Goal: Task Accomplishment & Management: Complete application form

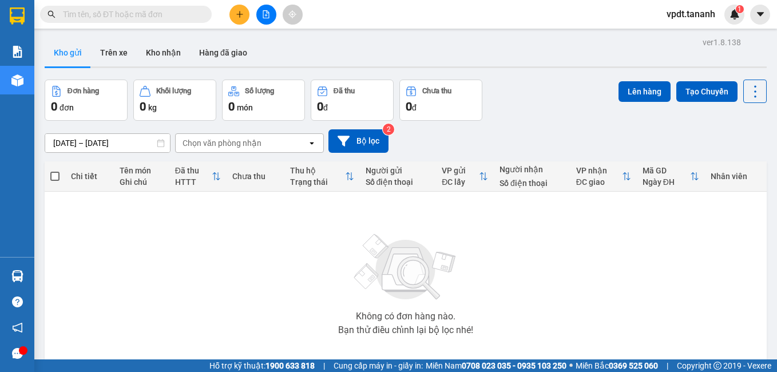
click at [251, 245] on div "Không có đơn hàng nào. Bạn thử điều chỉnh lại bộ lọc nhé!" at bounding box center [405, 281] width 710 height 172
click at [235, 142] on div "Chọn văn phòng nhận" at bounding box center [221, 142] width 79 height 11
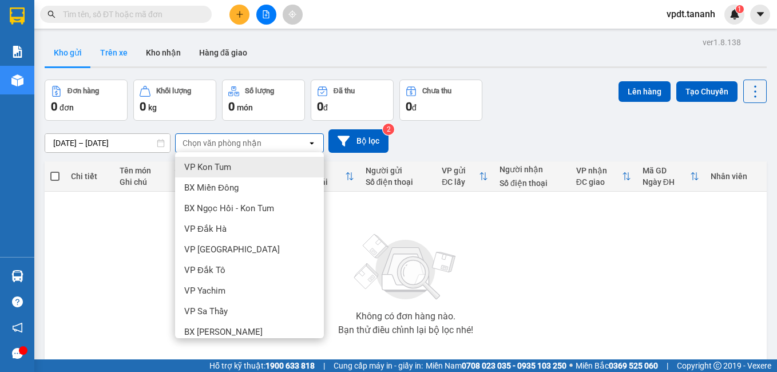
click at [121, 50] on button "Trên xe" at bounding box center [114, 52] width 46 height 27
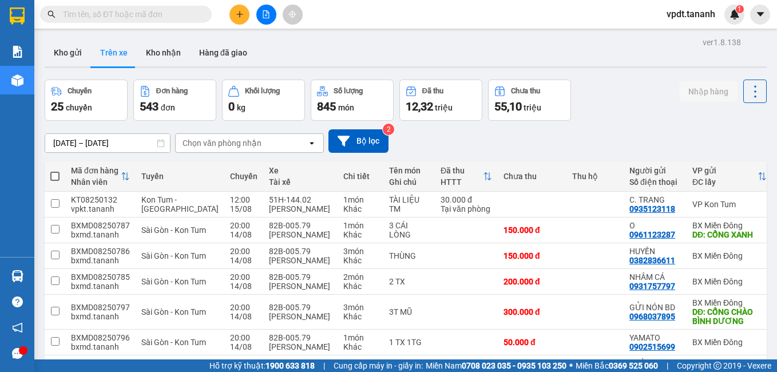
click at [266, 144] on div "Chọn văn phòng nhận" at bounding box center [242, 143] width 132 height 18
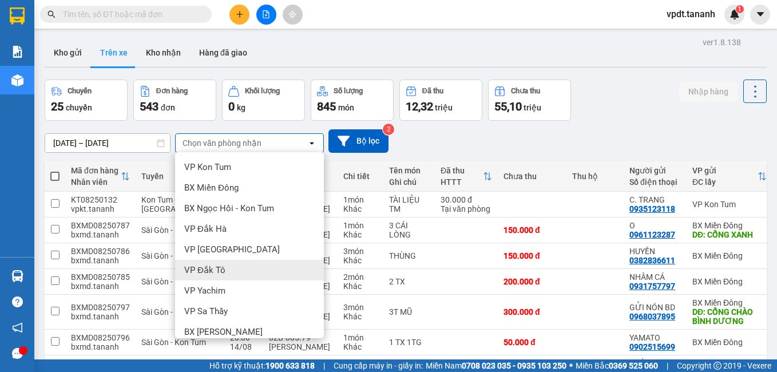
click at [229, 269] on div "VP Đắk Tô" at bounding box center [249, 270] width 149 height 21
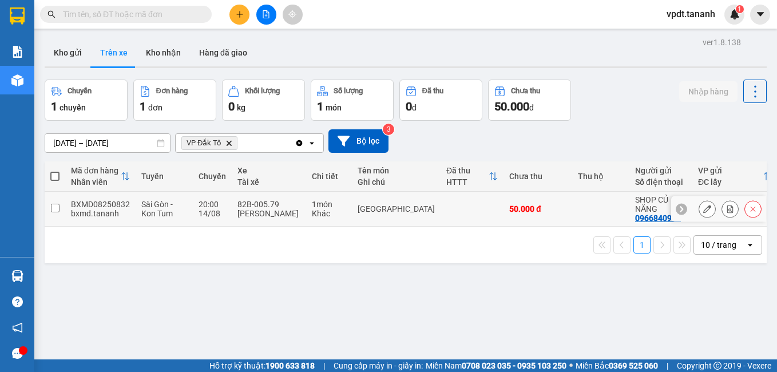
click at [509, 212] on div "50.000 đ" at bounding box center [537, 208] width 57 height 9
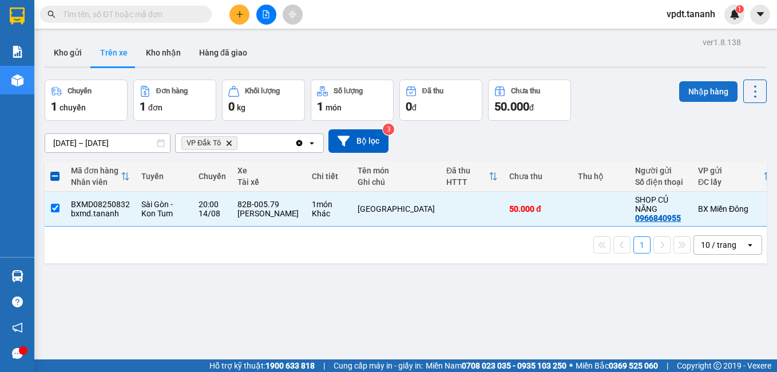
click at [698, 91] on button "Nhập hàng" at bounding box center [708, 91] width 58 height 21
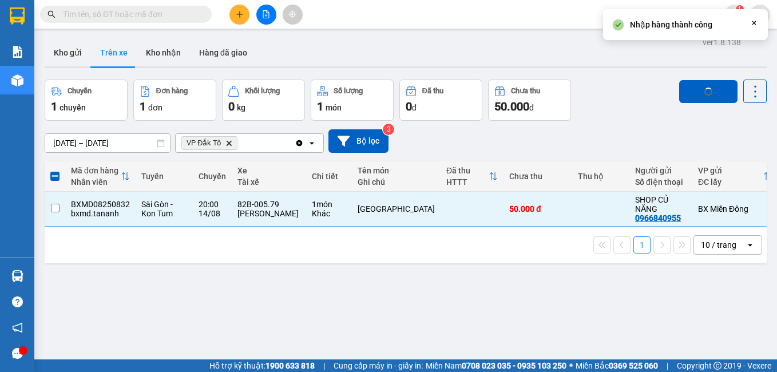
checkbox input "false"
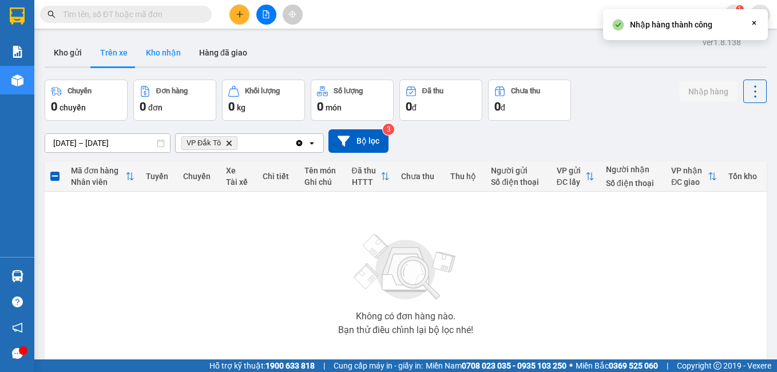
click at [160, 51] on button "Kho nhận" at bounding box center [163, 52] width 53 height 27
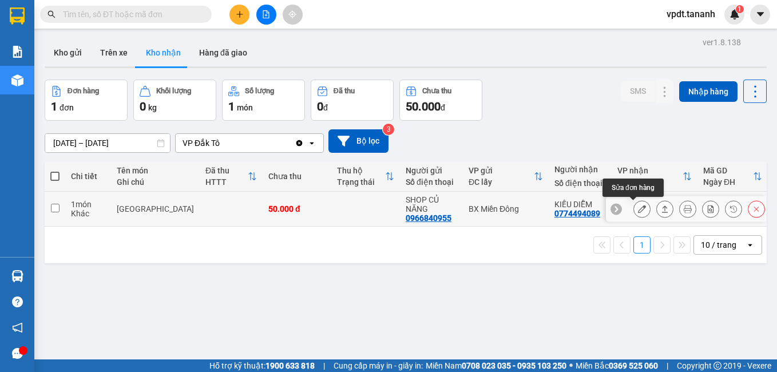
click at [638, 206] on icon at bounding box center [642, 209] width 8 height 8
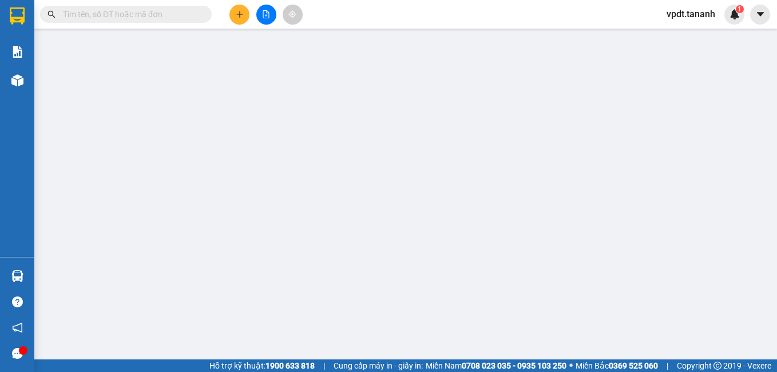
type input "0966840955"
type input "SHOP CỦ NĂNG"
type input "0774494089"
type input "KIỀU DIỄM"
type input "50.000"
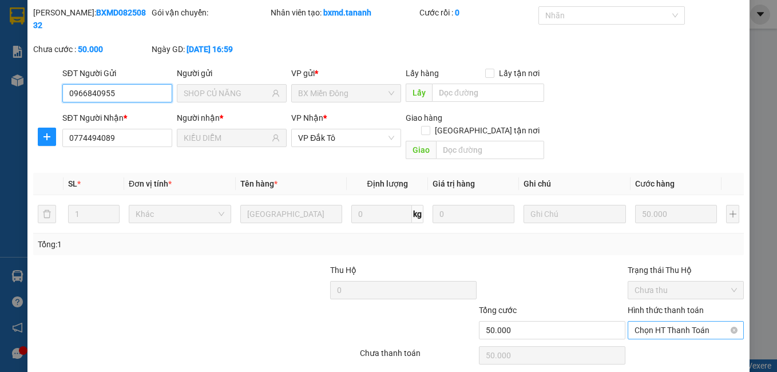
scroll to position [54, 0]
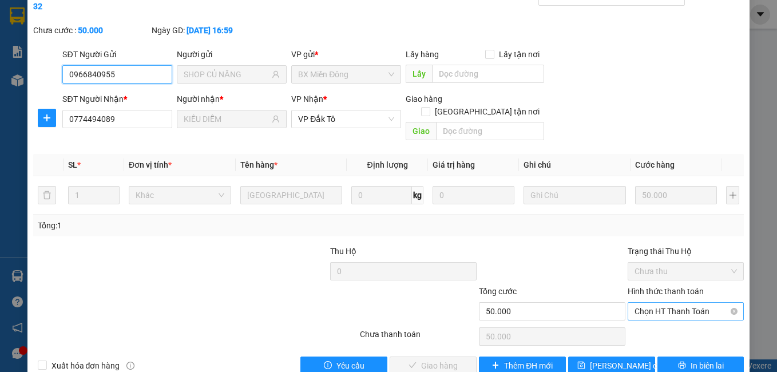
click at [689, 303] on span "Chọn HT Thanh Toán" at bounding box center [685, 311] width 103 height 17
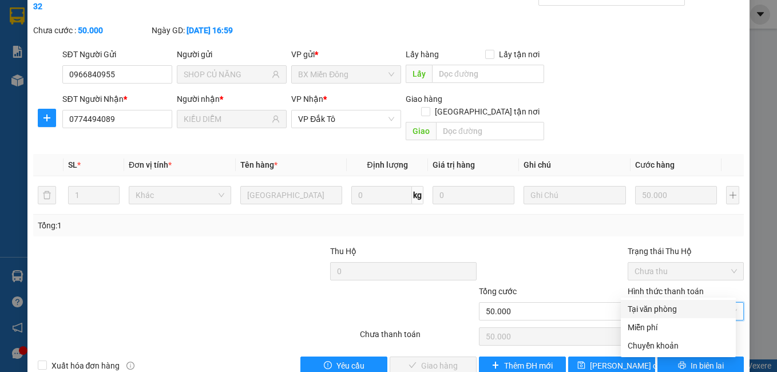
click at [665, 307] on div "Tại văn phòng" at bounding box center [677, 309] width 101 height 13
type input "0"
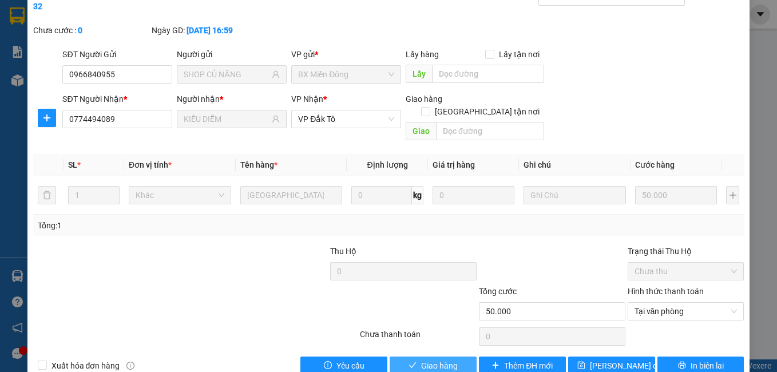
click at [410, 361] on icon "check" at bounding box center [412, 365] width 8 height 8
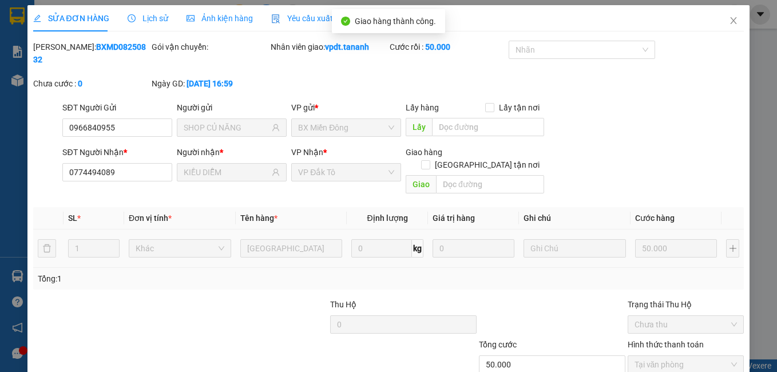
scroll to position [0, 0]
click at [729, 19] on icon "close" at bounding box center [733, 21] width 9 height 9
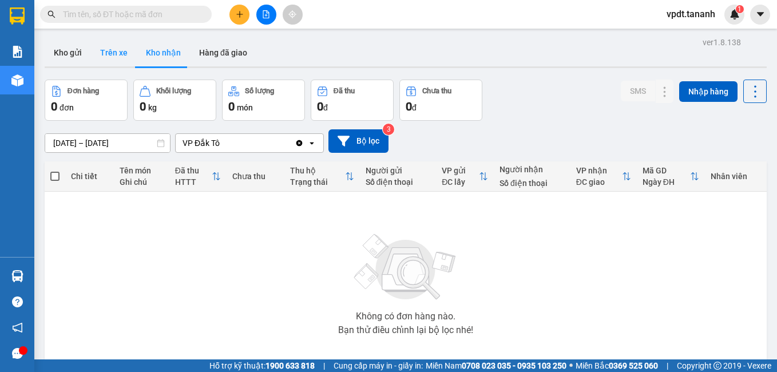
click at [97, 62] on button "Trên xe" at bounding box center [114, 52] width 46 height 27
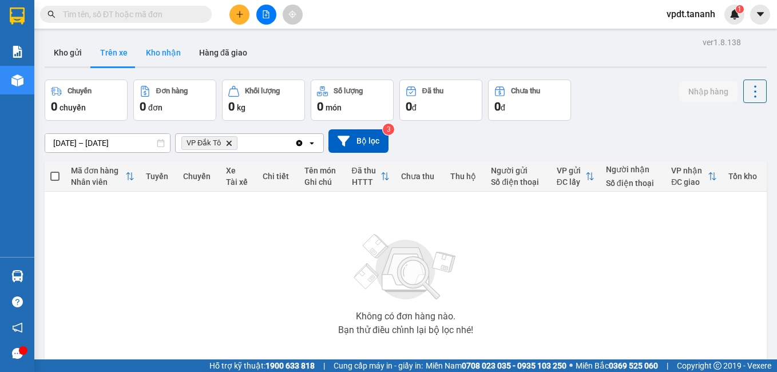
click at [165, 49] on button "Kho nhận" at bounding box center [163, 52] width 53 height 27
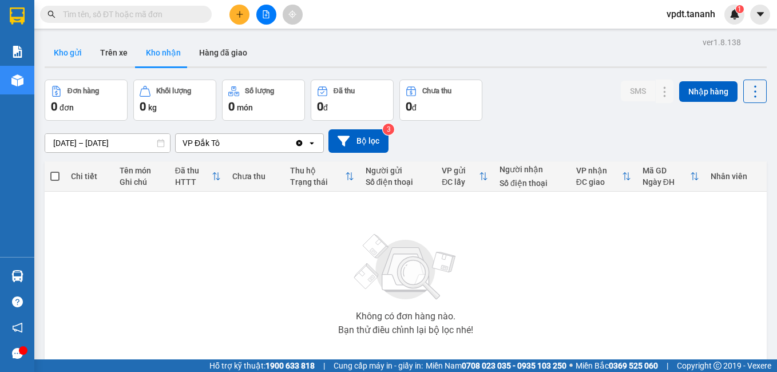
click at [68, 45] on button "Kho gửi" at bounding box center [68, 52] width 46 height 27
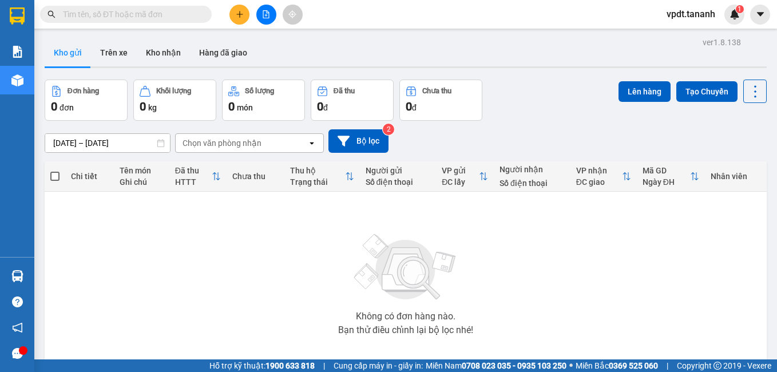
click at [233, 19] on button at bounding box center [239, 15] width 20 height 20
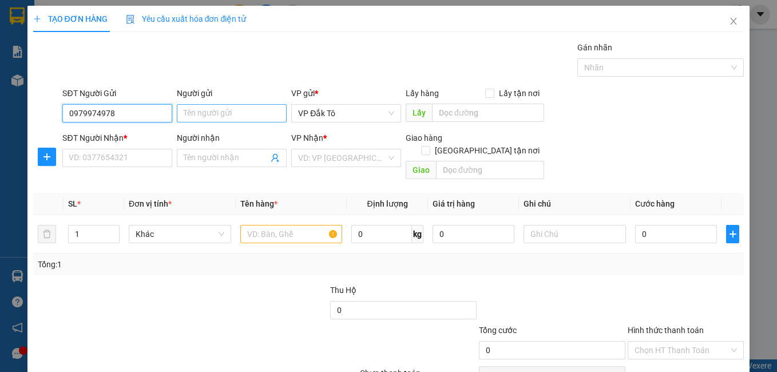
type input "0979974978"
click at [199, 108] on input "Người gửi" at bounding box center [232, 113] width 110 height 18
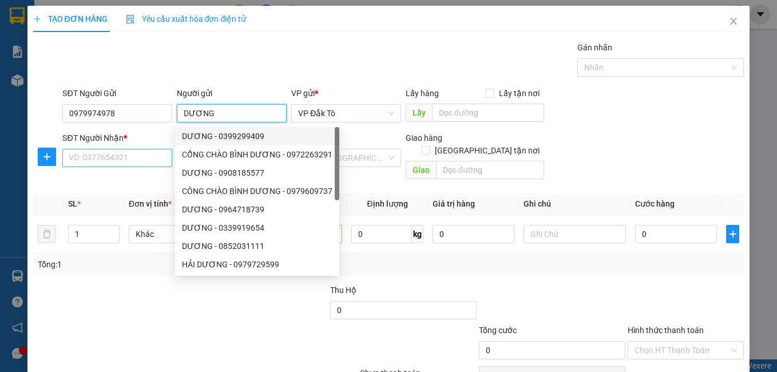
type input "DƯƠNG"
click at [125, 159] on input "SĐT Người Nhận *" at bounding box center [117, 158] width 110 height 18
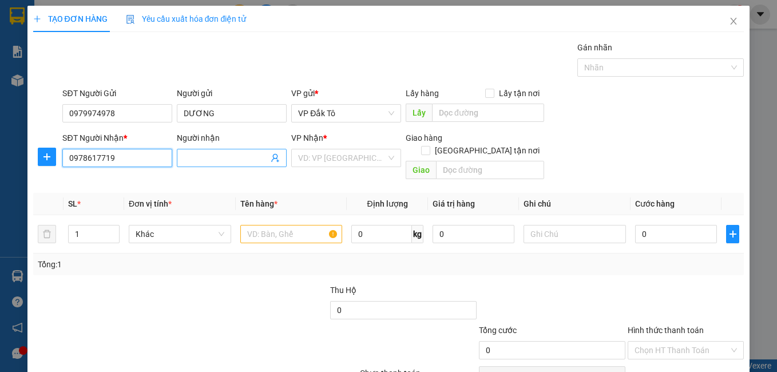
type input "0978617719"
click at [201, 164] on input "Người nhận" at bounding box center [226, 158] width 85 height 13
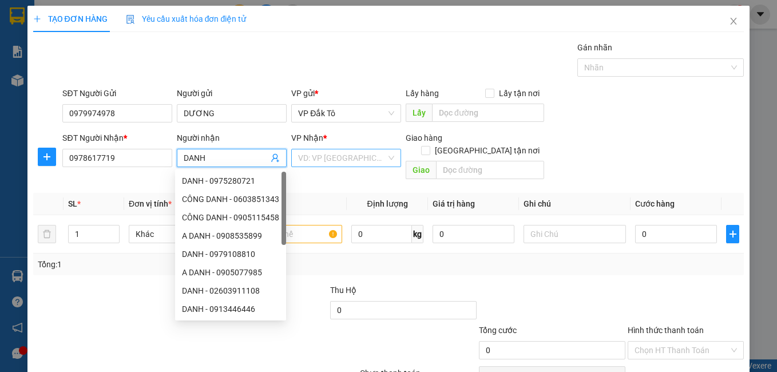
type input "DANH"
click at [319, 160] on input "search" at bounding box center [342, 157] width 88 height 17
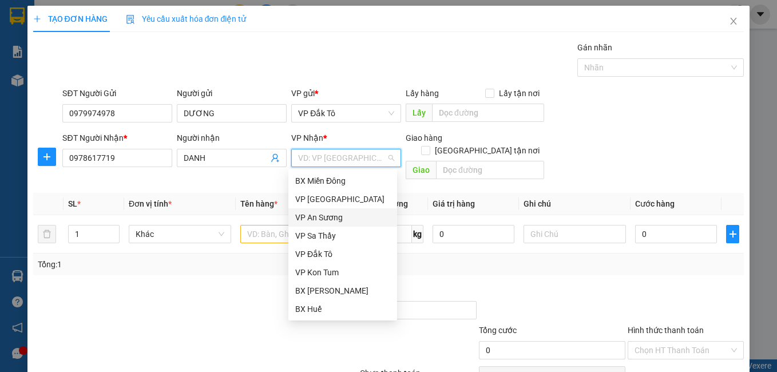
click at [331, 218] on div "VP An Sương" at bounding box center [342, 217] width 95 height 13
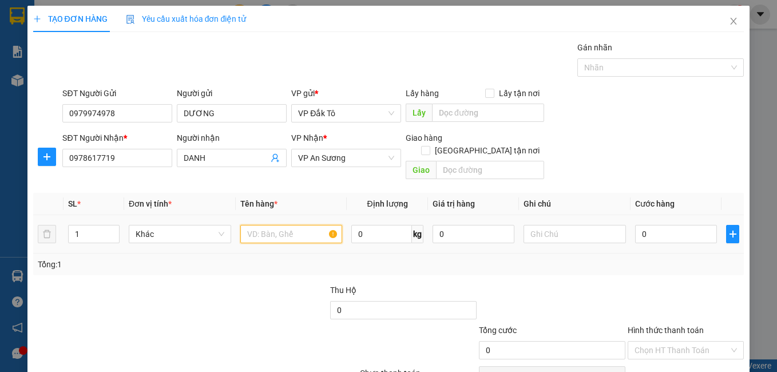
click at [296, 225] on input "text" at bounding box center [291, 234] width 102 height 18
type input "1TG"
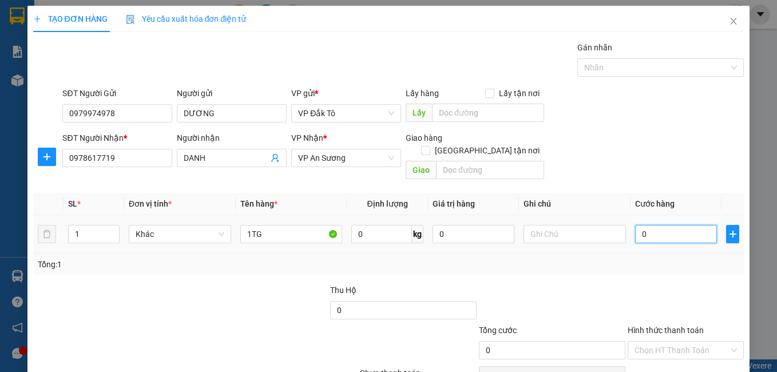
click at [686, 225] on input "0" at bounding box center [676, 234] width 82 height 18
type input "1"
type input "10"
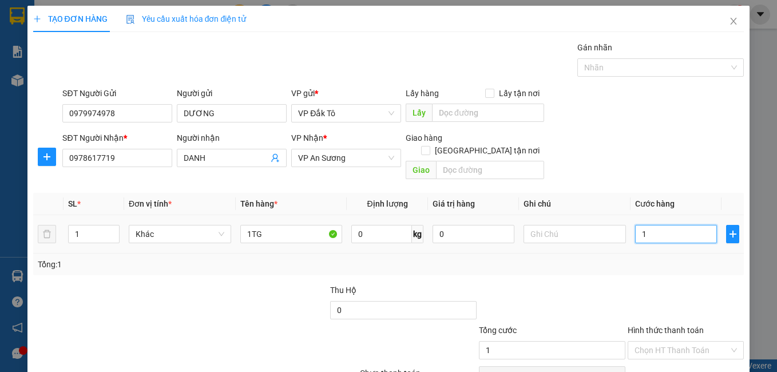
type input "10"
type input "100"
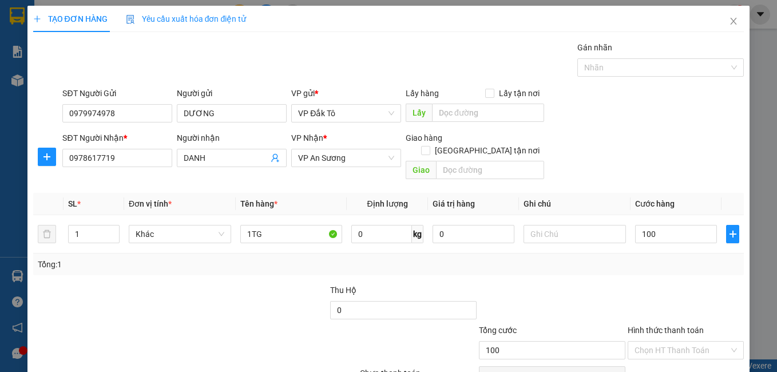
type input "100.000"
click at [675, 284] on div at bounding box center [685, 304] width 119 height 40
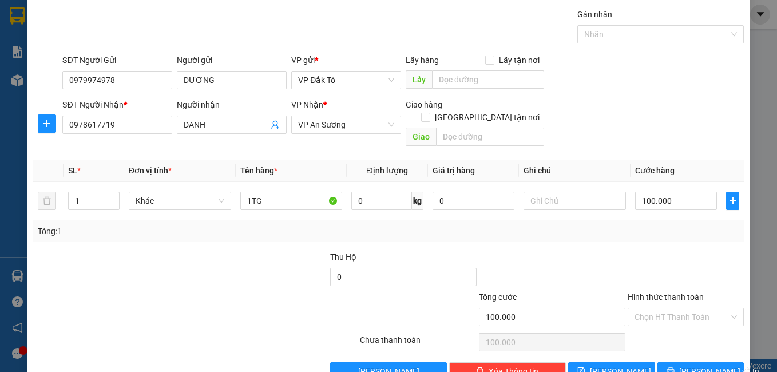
scroll to position [51, 0]
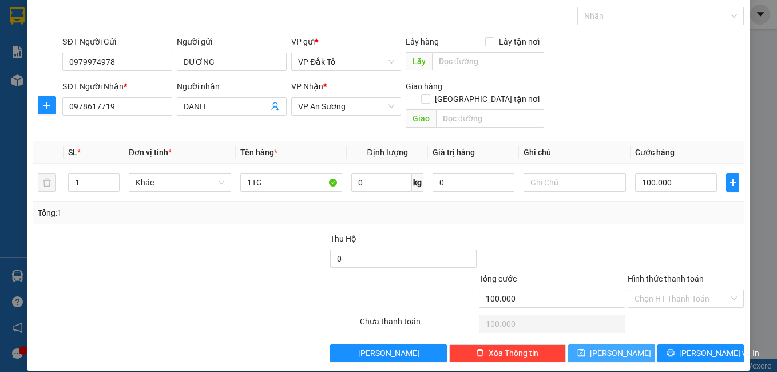
click at [612, 347] on span "[PERSON_NAME]" at bounding box center [620, 353] width 61 height 13
type input "0"
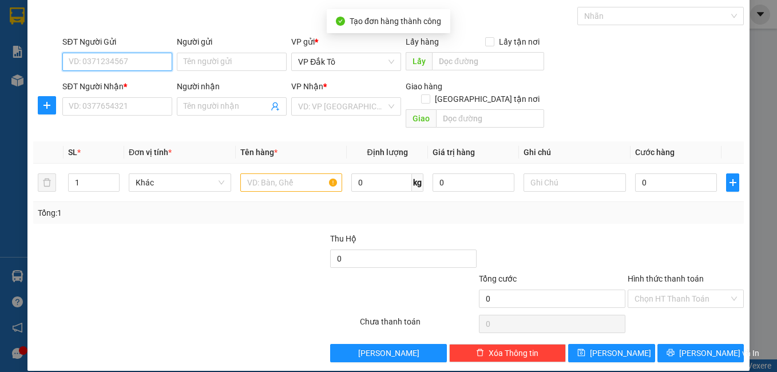
click at [105, 62] on input "SĐT Người Gửi" at bounding box center [117, 62] width 110 height 18
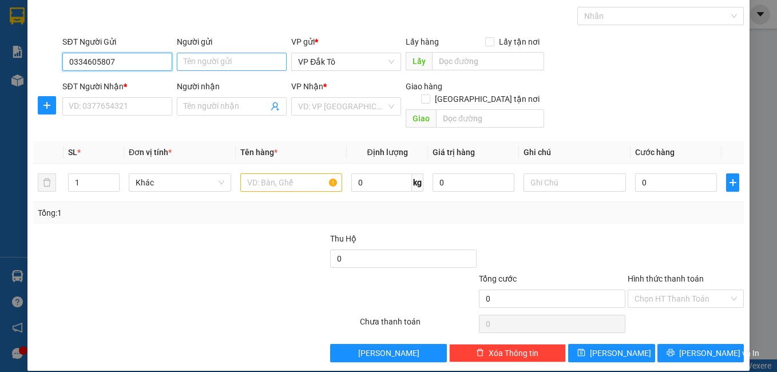
type input "0334605807"
click at [210, 66] on input "Người gửi" at bounding box center [232, 62] width 110 height 18
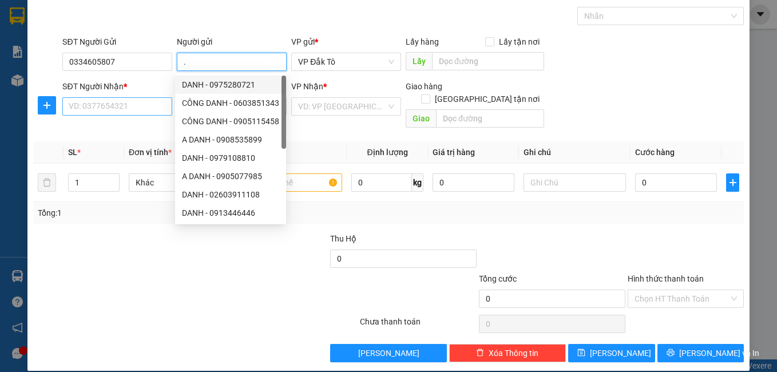
type input "."
click at [114, 102] on input "SĐT Người Nhận *" at bounding box center [117, 106] width 110 height 18
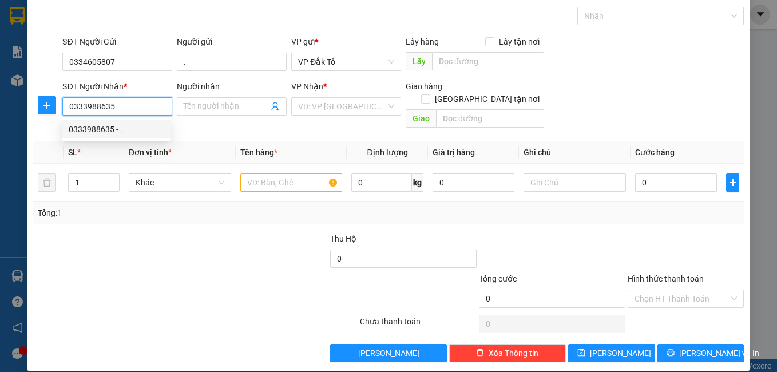
type input "0333988635"
click at [194, 116] on div "Người nhận Tên người nhận" at bounding box center [232, 100] width 110 height 40
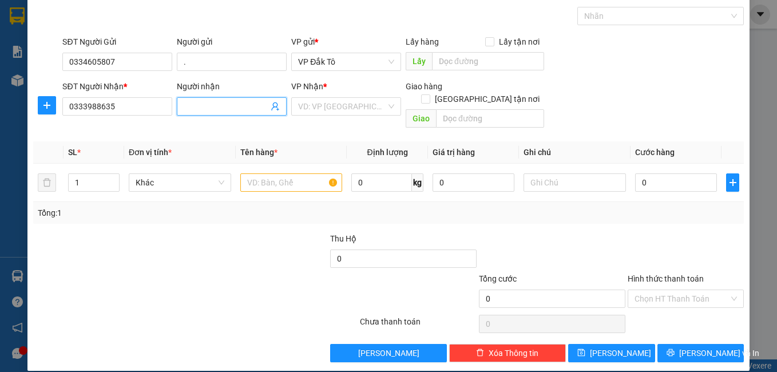
click at [203, 111] on input "Người nhận" at bounding box center [226, 106] width 85 height 13
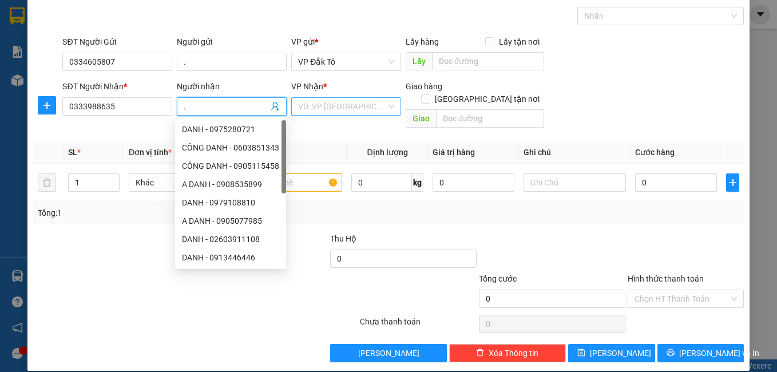
type input "."
click at [323, 105] on input "search" at bounding box center [342, 106] width 88 height 17
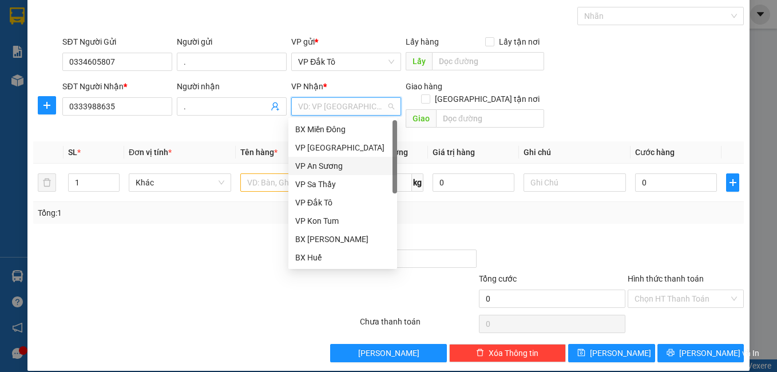
click at [322, 169] on div "VP An Sương" at bounding box center [342, 166] width 95 height 13
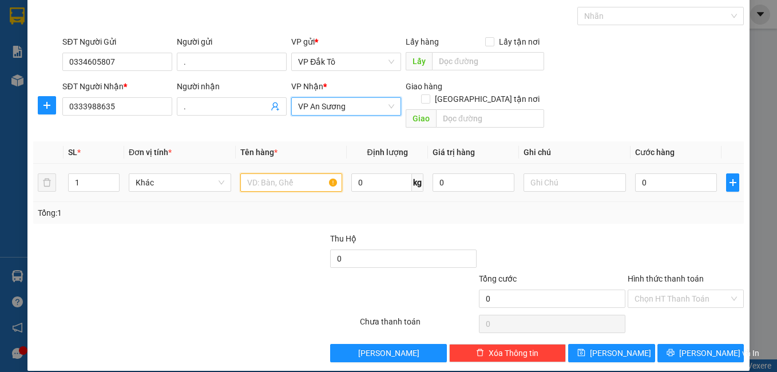
click at [267, 175] on input "text" at bounding box center [291, 182] width 102 height 18
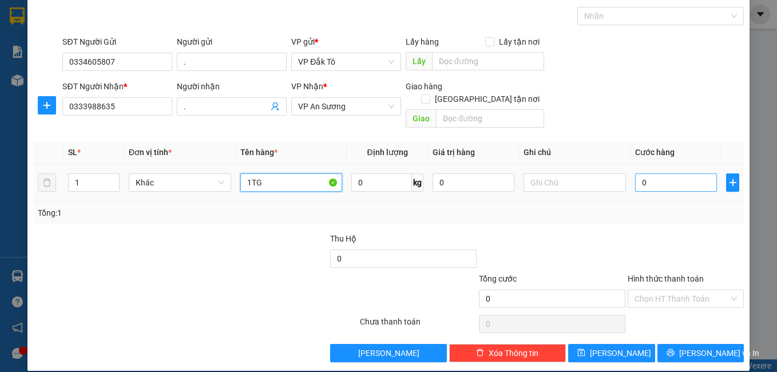
type input "1TG"
click at [643, 173] on input "0" at bounding box center [676, 182] width 82 height 18
type input "5"
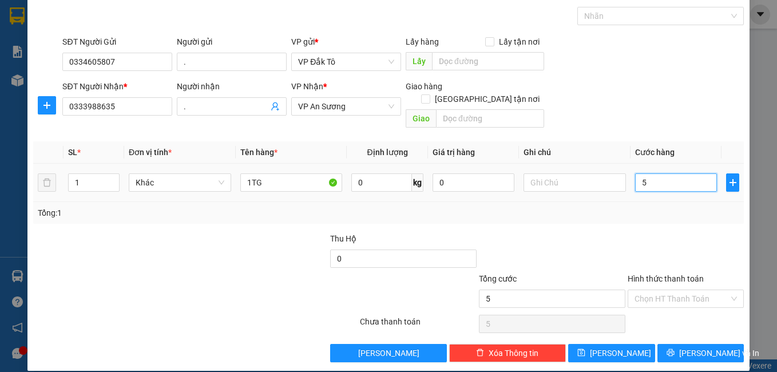
type input "50"
type input "50.000"
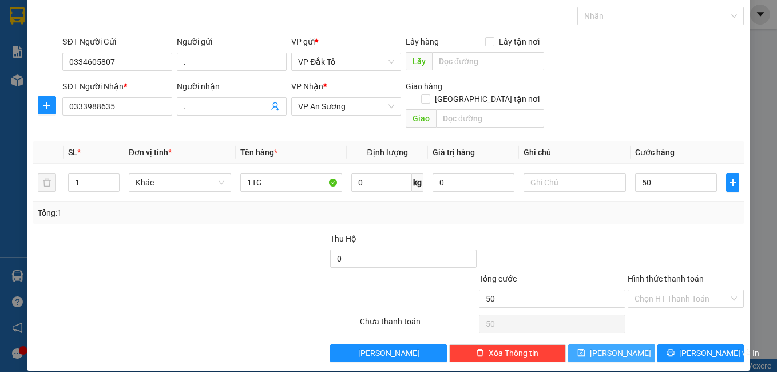
type input "50.000"
click at [600, 344] on button "[PERSON_NAME]" at bounding box center [611, 353] width 87 height 18
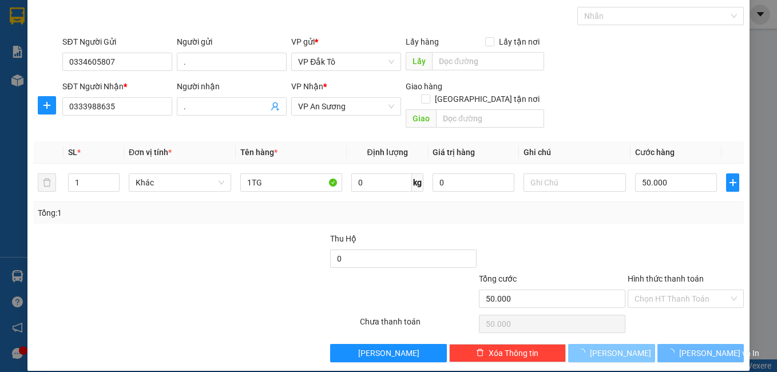
type input "0"
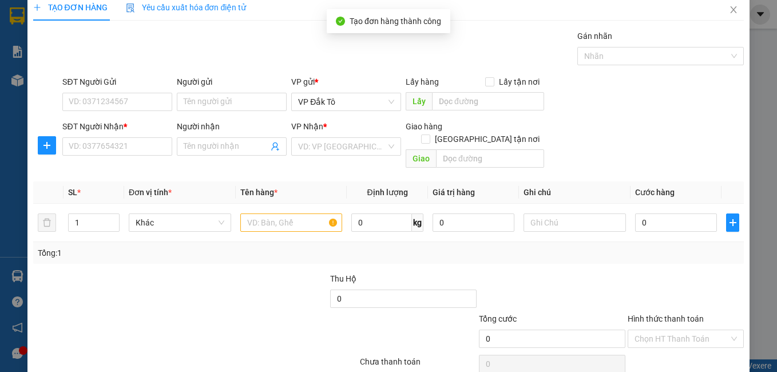
scroll to position [0, 0]
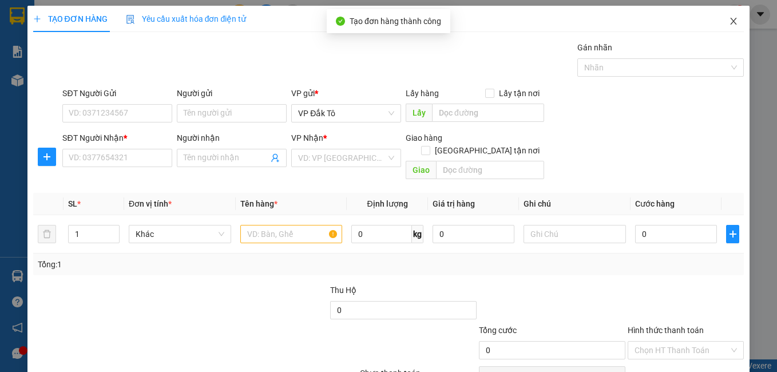
click at [729, 22] on icon "close" at bounding box center [733, 21] width 9 height 9
